Goal: Find specific page/section: Find specific page/section

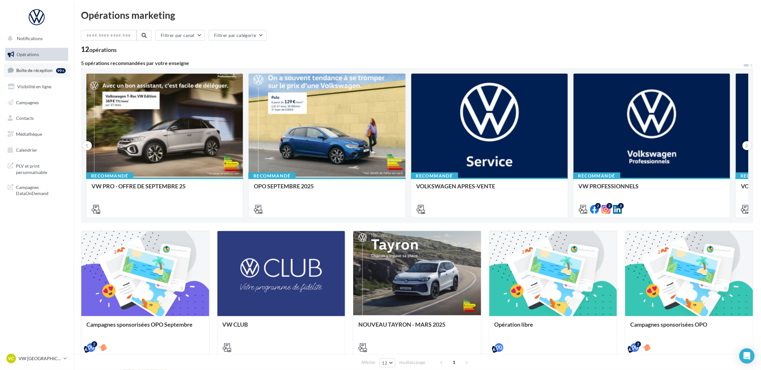
click at [41, 69] on span "Boîte de réception" at bounding box center [34, 70] width 36 height 5
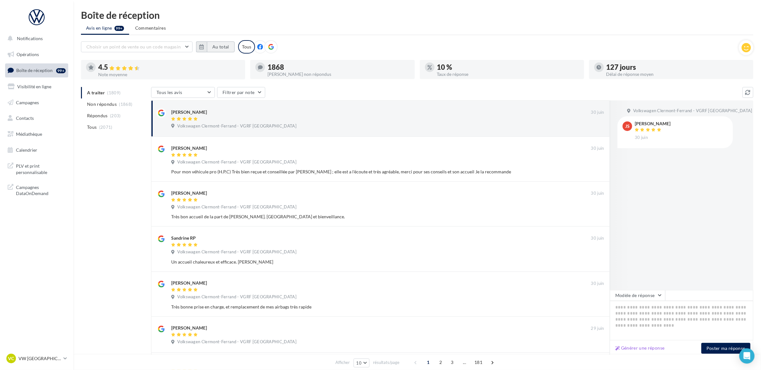
click at [221, 49] on button "Au total" at bounding box center [221, 46] width 28 height 11
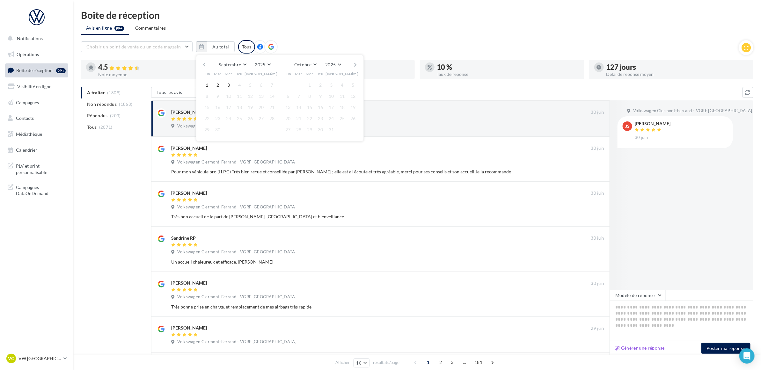
click at [204, 64] on button "button" at bounding box center [203, 64] width 5 height 9
click at [249, 84] on button "1" at bounding box center [250, 85] width 10 height 10
click at [308, 85] on button "3" at bounding box center [310, 85] width 10 height 10
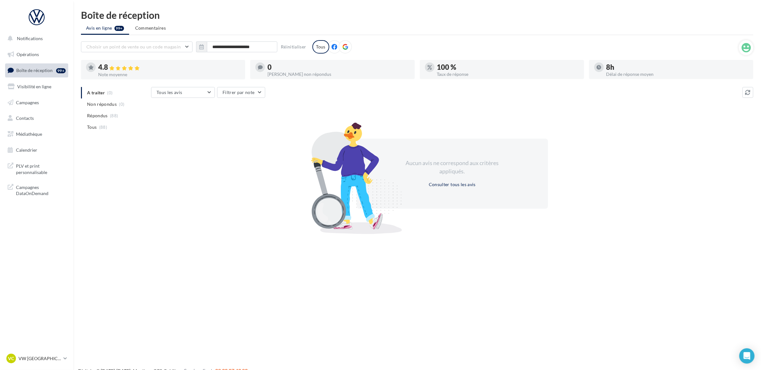
click at [386, 26] on ul "Avis en ligne 99+ Commentaires" at bounding box center [417, 28] width 672 height 13
click at [376, 326] on div "Notifications Opérations Boîte de réception 99+ Visibilité en ligne Campagnes C…" at bounding box center [380, 195] width 761 height 370
